Goal: Use online tool/utility: Utilize a website feature to perform a specific function

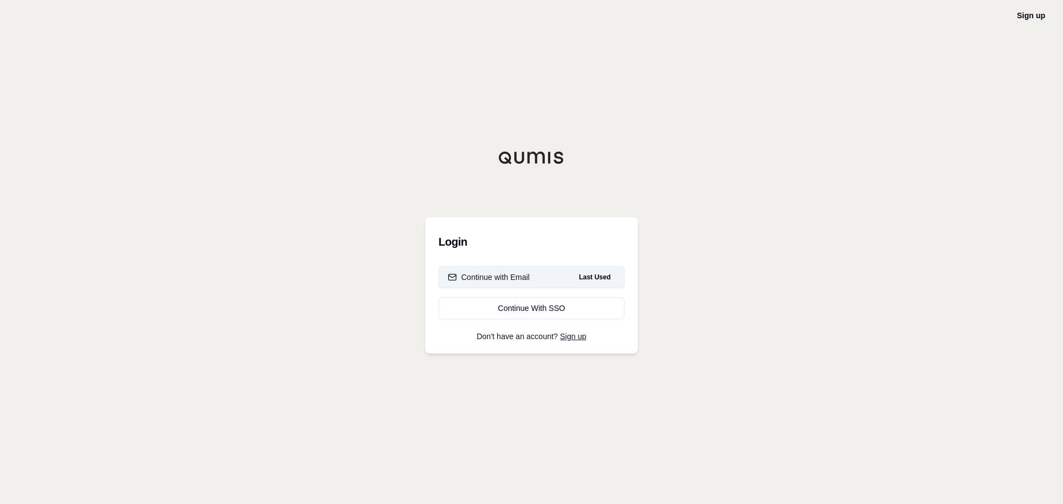
click at [518, 272] on div "Continue with Email" at bounding box center [489, 277] width 82 height 11
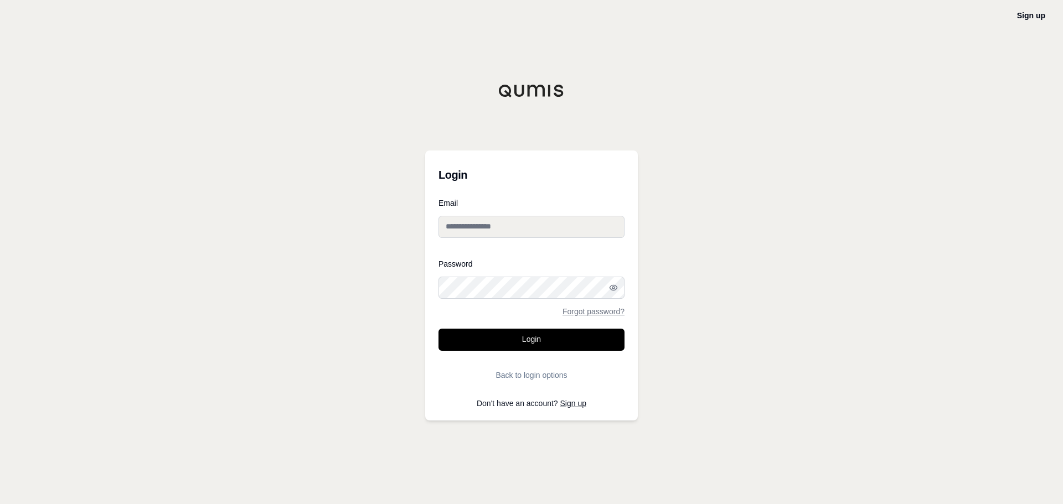
type input "**********"
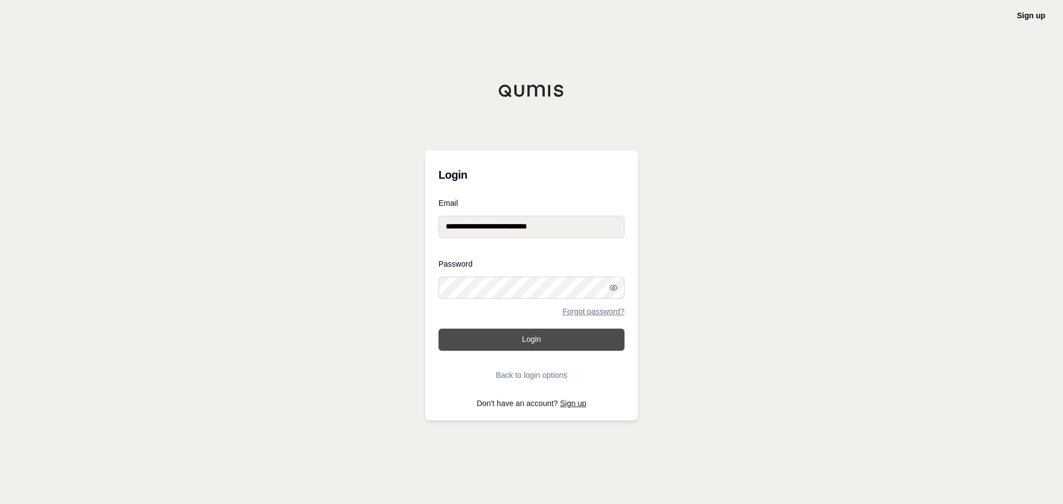
click at [527, 341] on button "Login" at bounding box center [532, 340] width 186 height 22
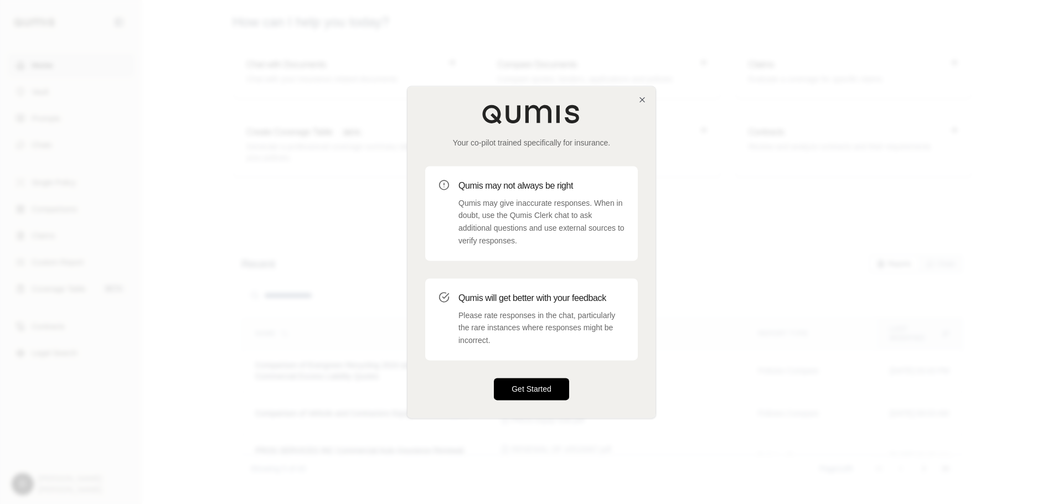
click at [535, 397] on button "Get Started" at bounding box center [531, 389] width 75 height 22
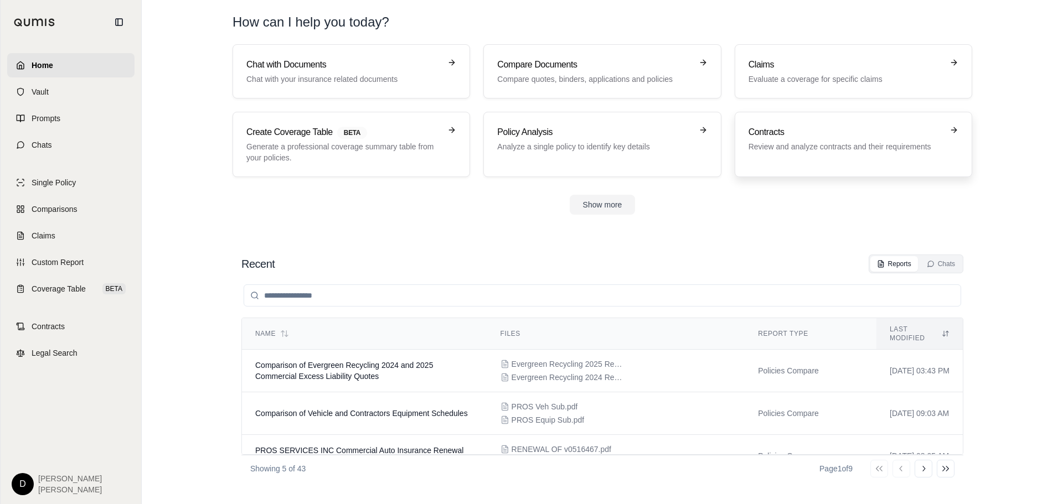
click at [812, 148] on p "Review and analyze contracts and their requirements" at bounding box center [846, 146] width 194 height 11
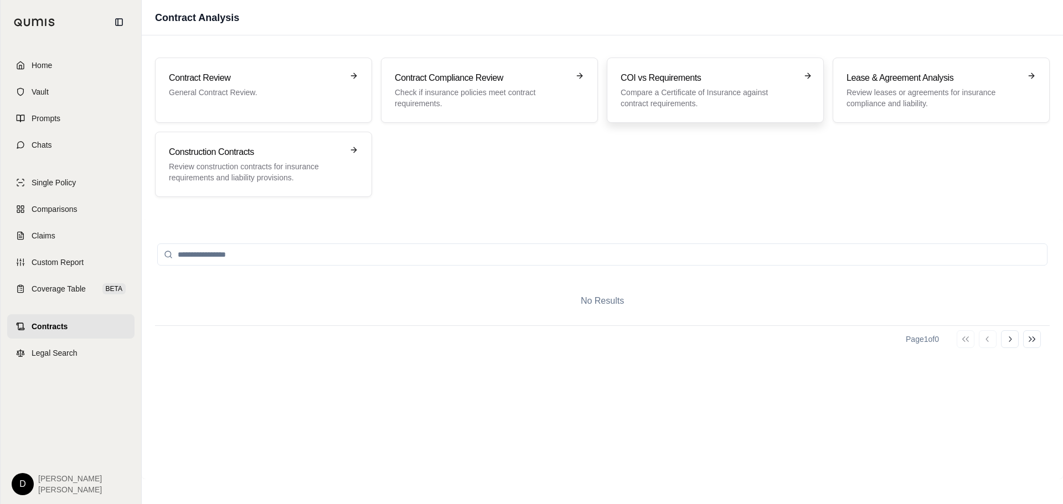
click at [683, 85] on div "COI vs Requirements Compare a Certificate of Insurance against contract require…" at bounding box center [708, 90] width 174 height 38
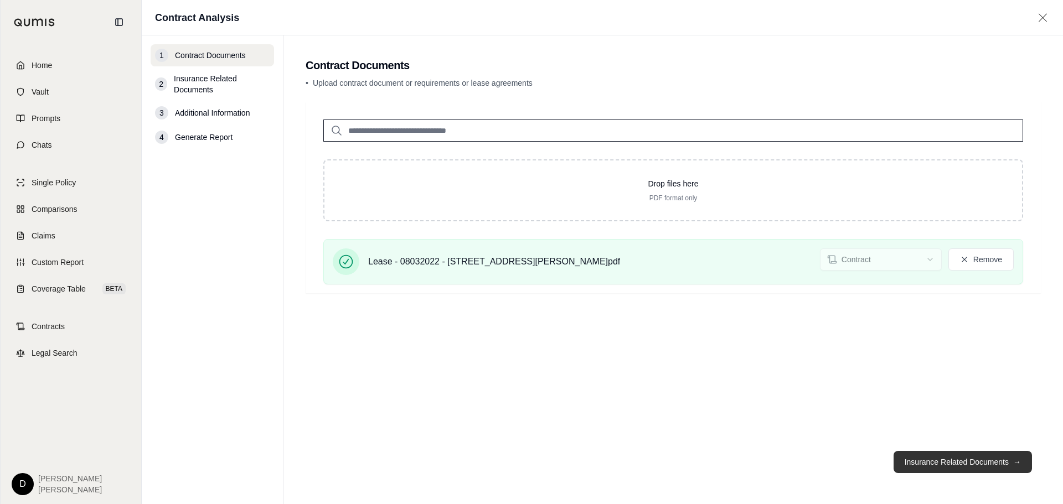
click at [949, 456] on button "Insurance Related Documents →" at bounding box center [963, 462] width 138 height 22
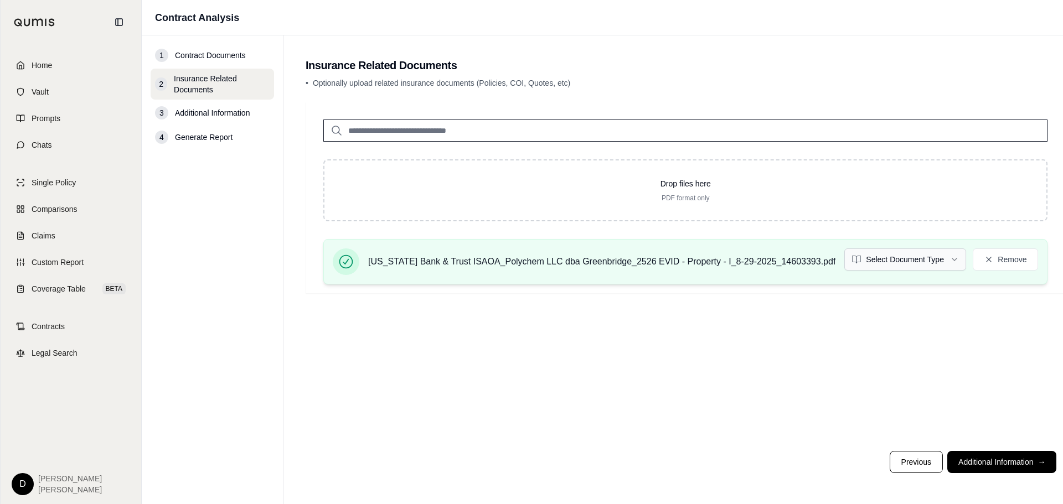
click at [894, 262] on html "Home Vault Prompts Chats Single Policy Comparisons Claims Custom Report Coverag…" at bounding box center [531, 252] width 1063 height 504
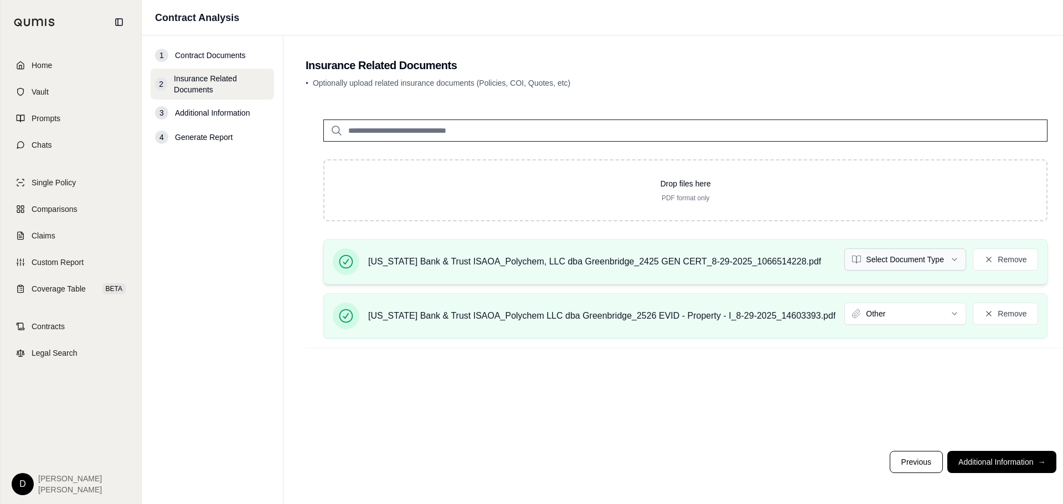
click at [885, 265] on html "Home Vault Prompts Chats Single Policy Comparisons Claims Custom Report Coverag…" at bounding box center [531, 252] width 1063 height 504
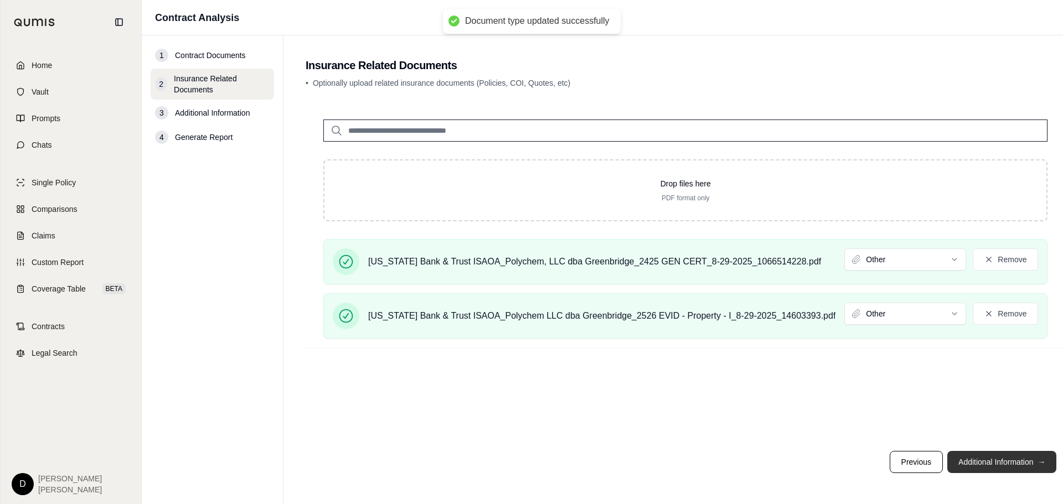
click at [973, 468] on button "Additional Information →" at bounding box center [1001, 462] width 109 height 22
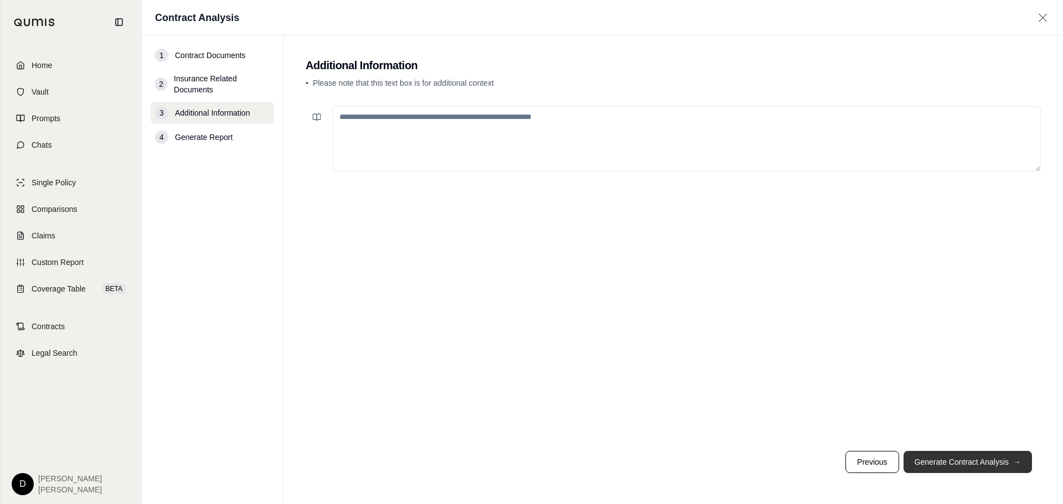
click at [973, 465] on button "Generate Contract Analysis →" at bounding box center [968, 462] width 128 height 22
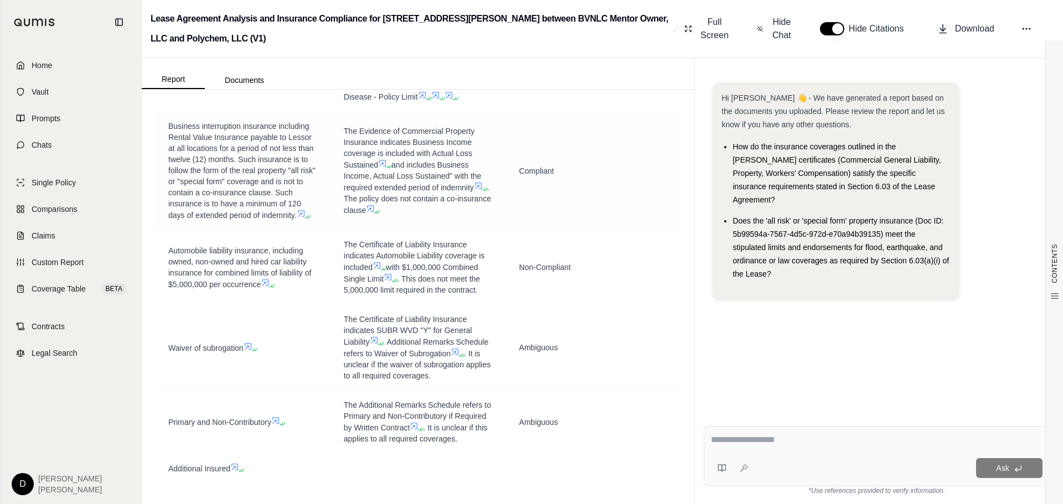
scroll to position [3407, 0]
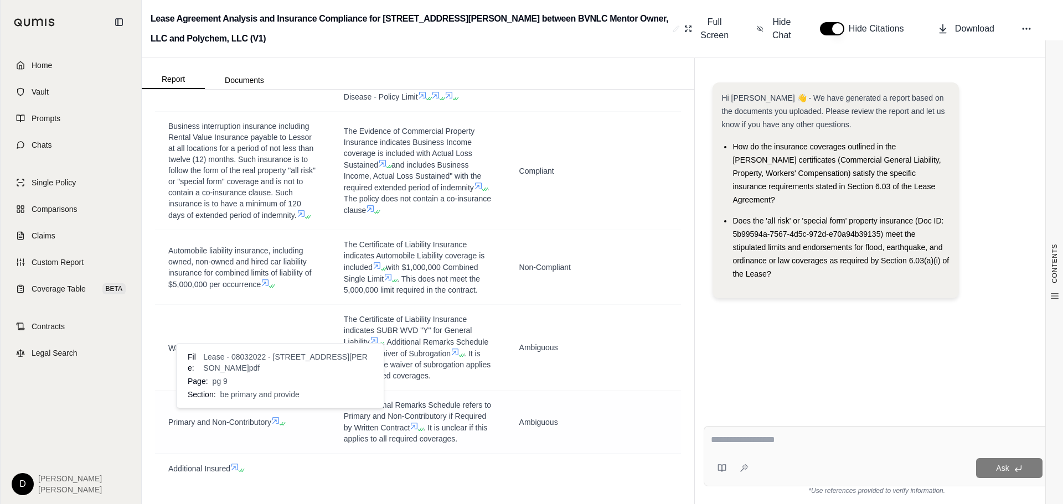
click at [278, 417] on icon at bounding box center [275, 420] width 7 height 7
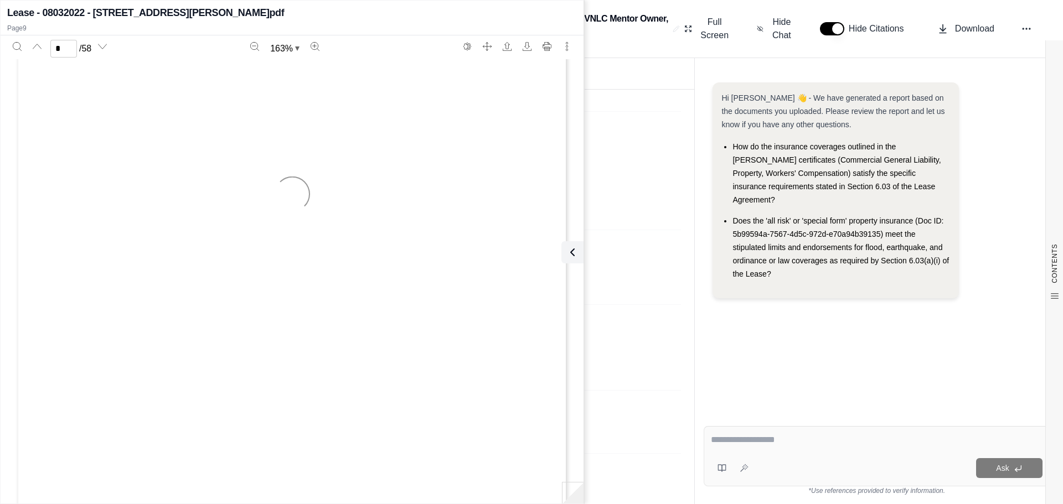
type input "*"
